Goal: Information Seeking & Learning: Check status

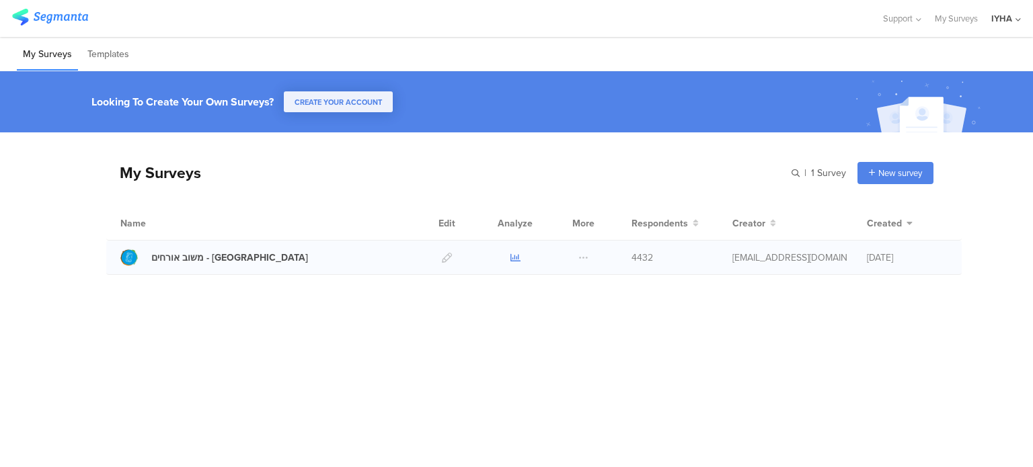
click at [514, 255] on icon at bounding box center [515, 258] width 10 height 10
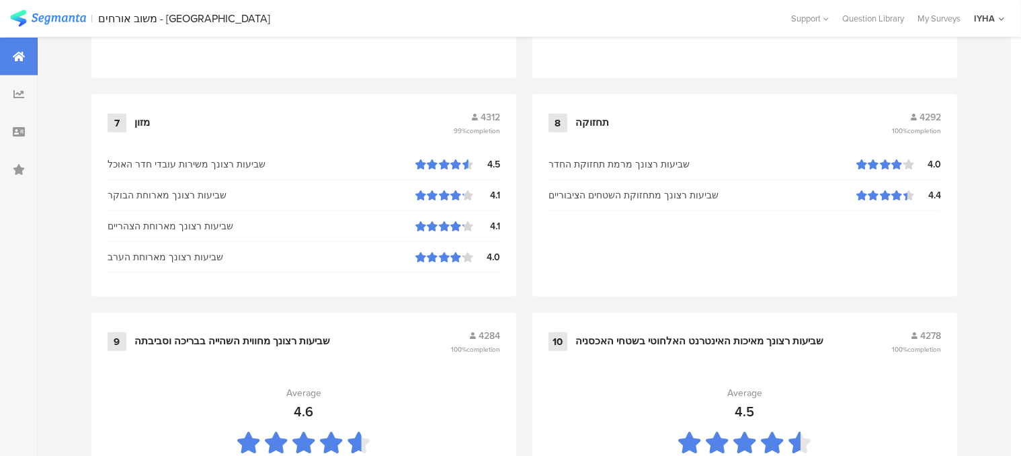
scroll to position [1512, 0]
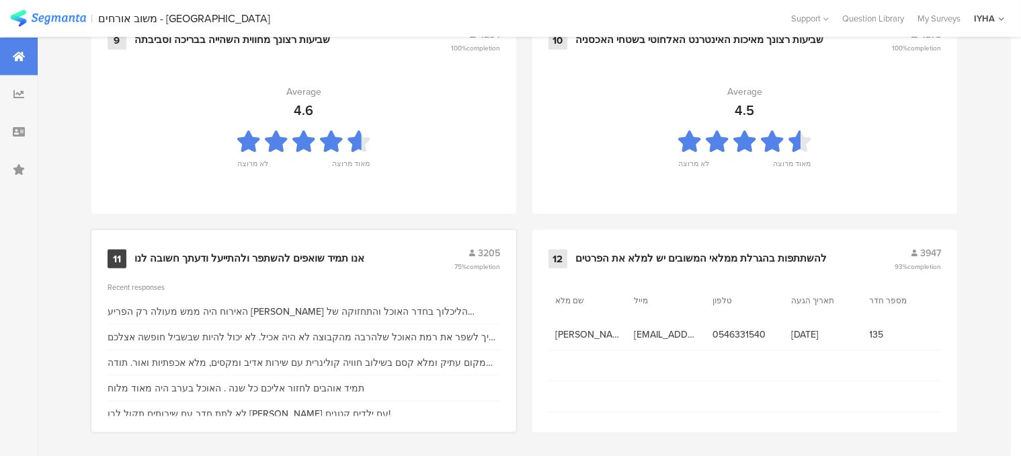
click at [298, 254] on div "אנו תמיד שואפים להשתפר ולהתייעל ודעתך חשובה לנו" at bounding box center [249, 258] width 230 height 13
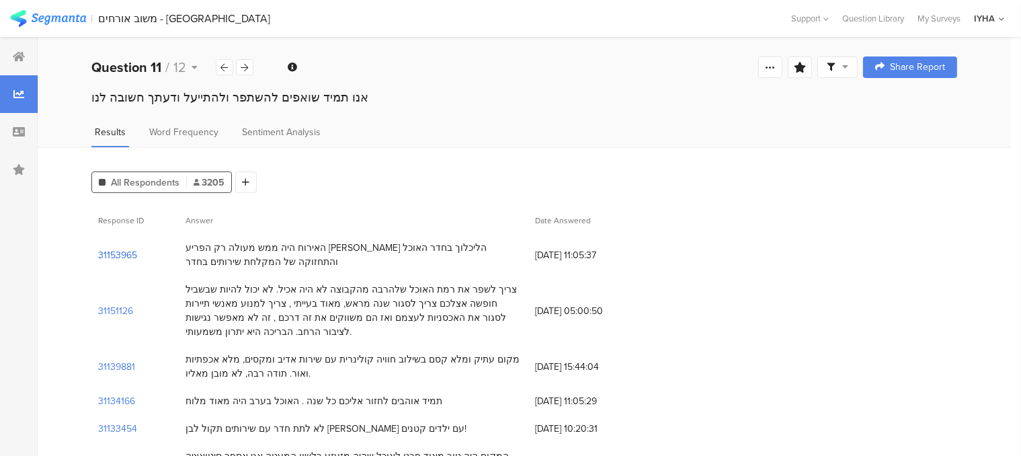
click at [127, 255] on section "31153965" at bounding box center [117, 255] width 39 height 14
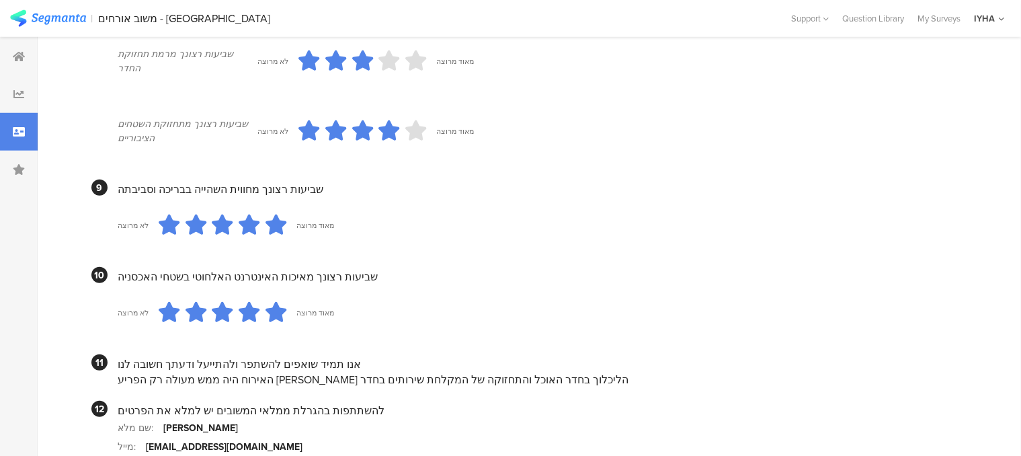
scroll to position [1278, 0]
